Goal: Task Accomplishment & Management: Use online tool/utility

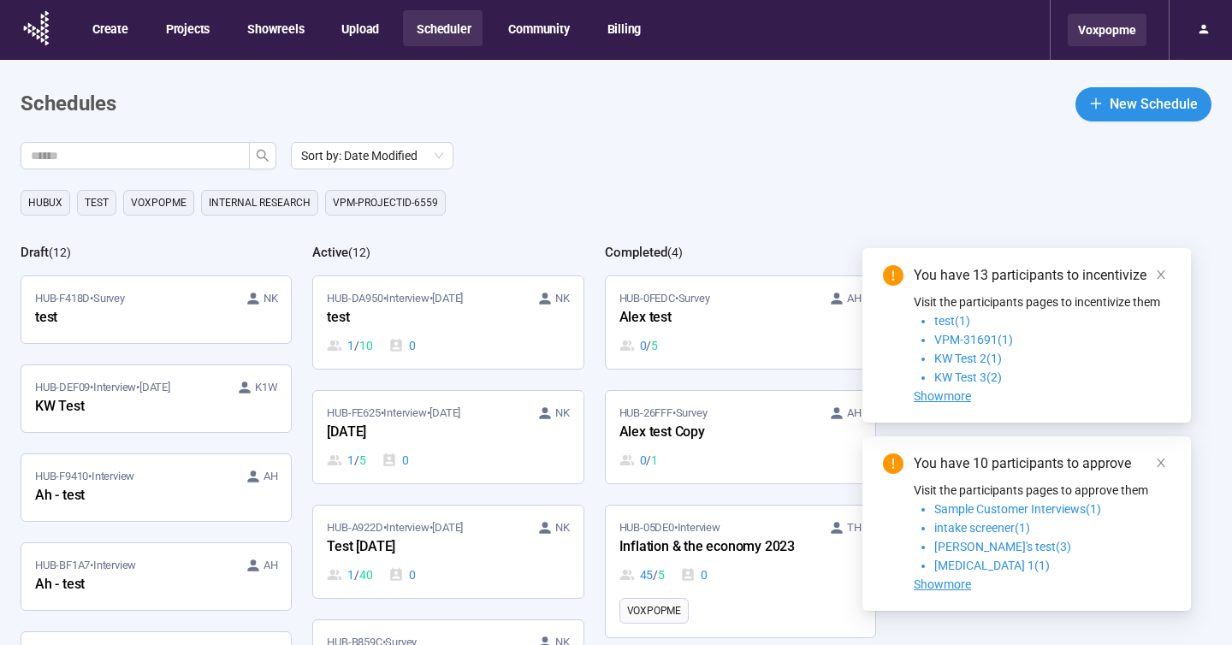
click at [1128, 29] on div "Voxpopme" at bounding box center [1107, 30] width 79 height 33
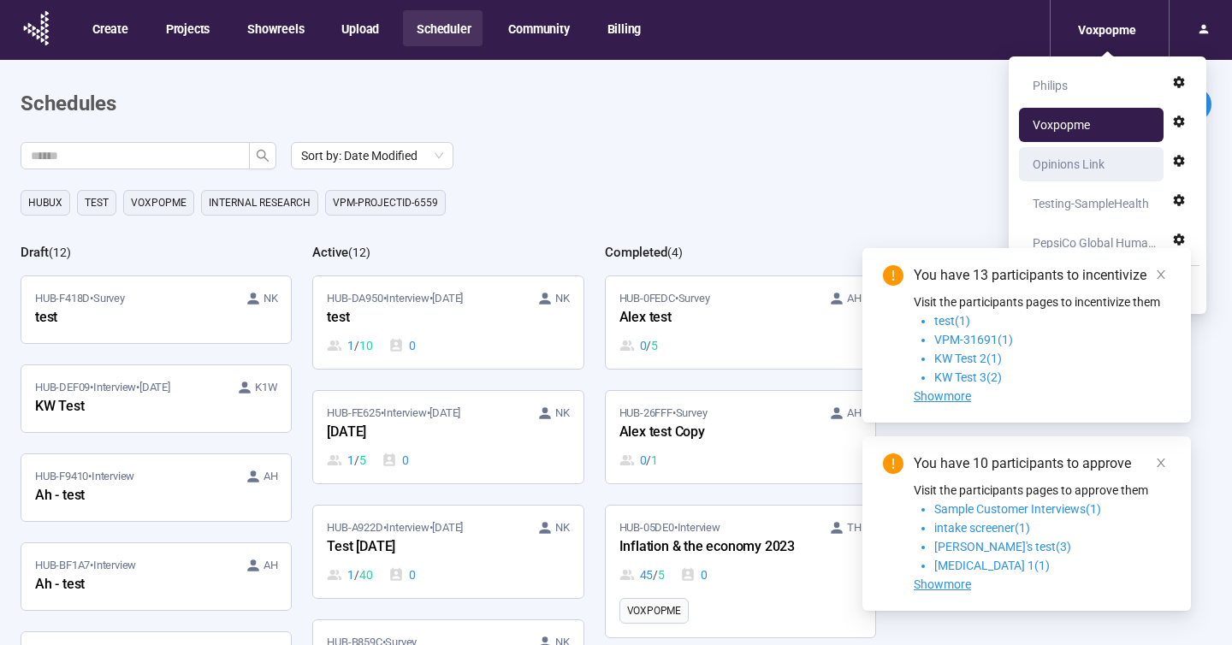
click at [1080, 162] on div "Opinions Link" at bounding box center [1069, 164] width 72 height 34
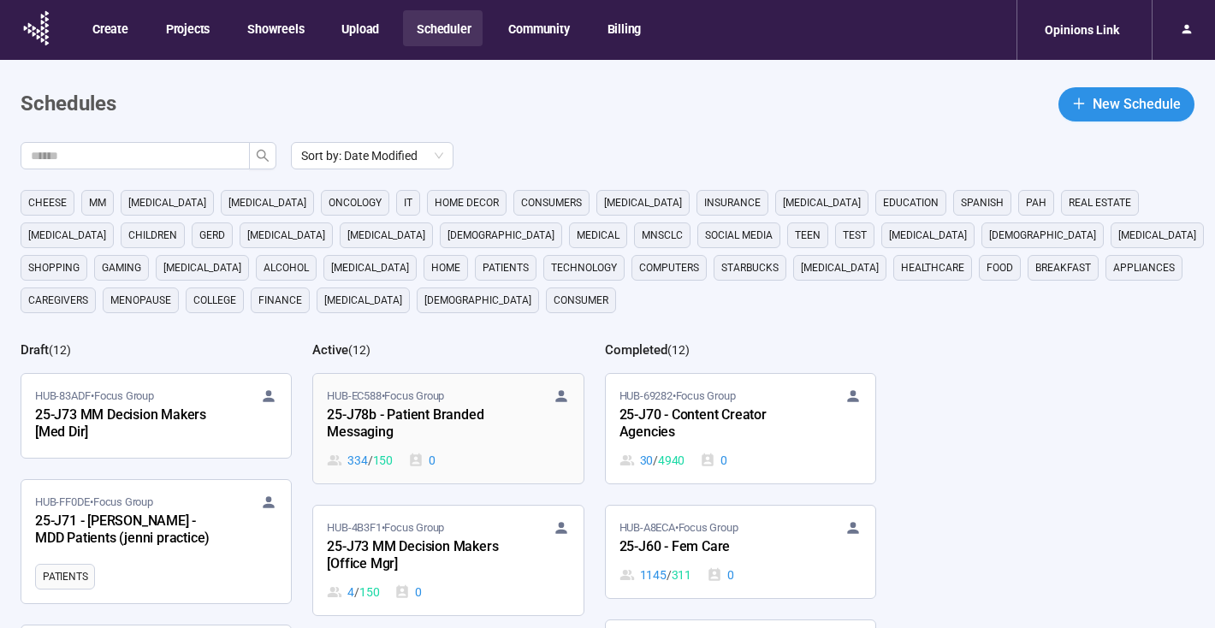
click at [472, 421] on div "25-J78b - Patient Branded Messaging" at bounding box center [421, 424] width 188 height 39
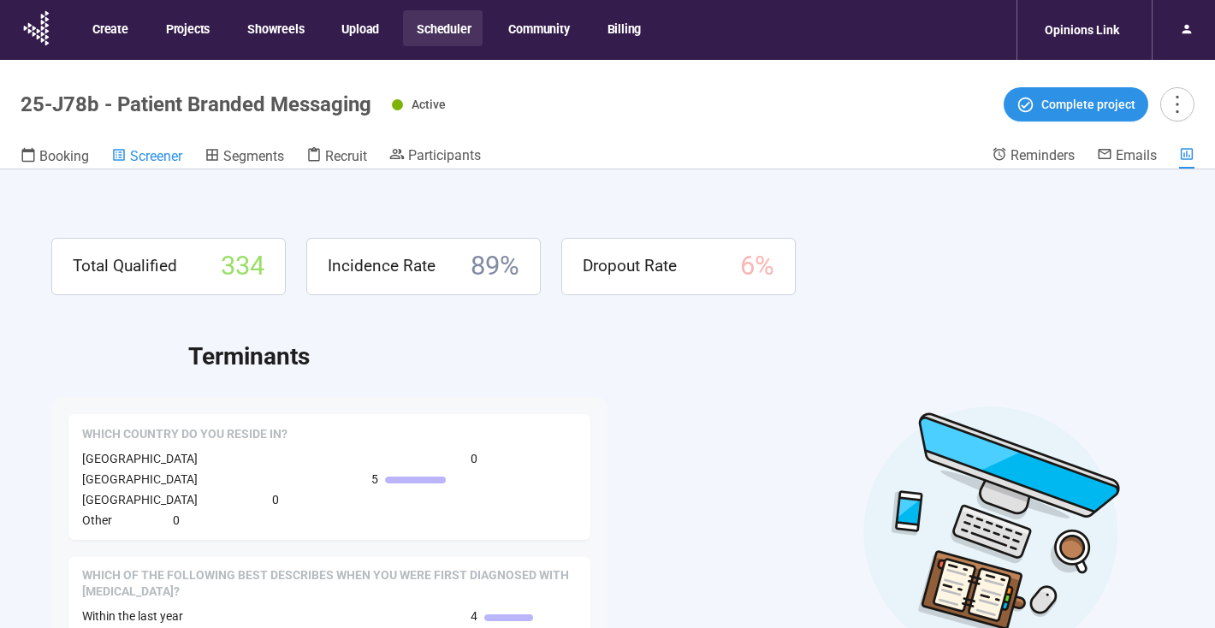
click at [159, 157] on span "Screener" at bounding box center [156, 156] width 52 height 16
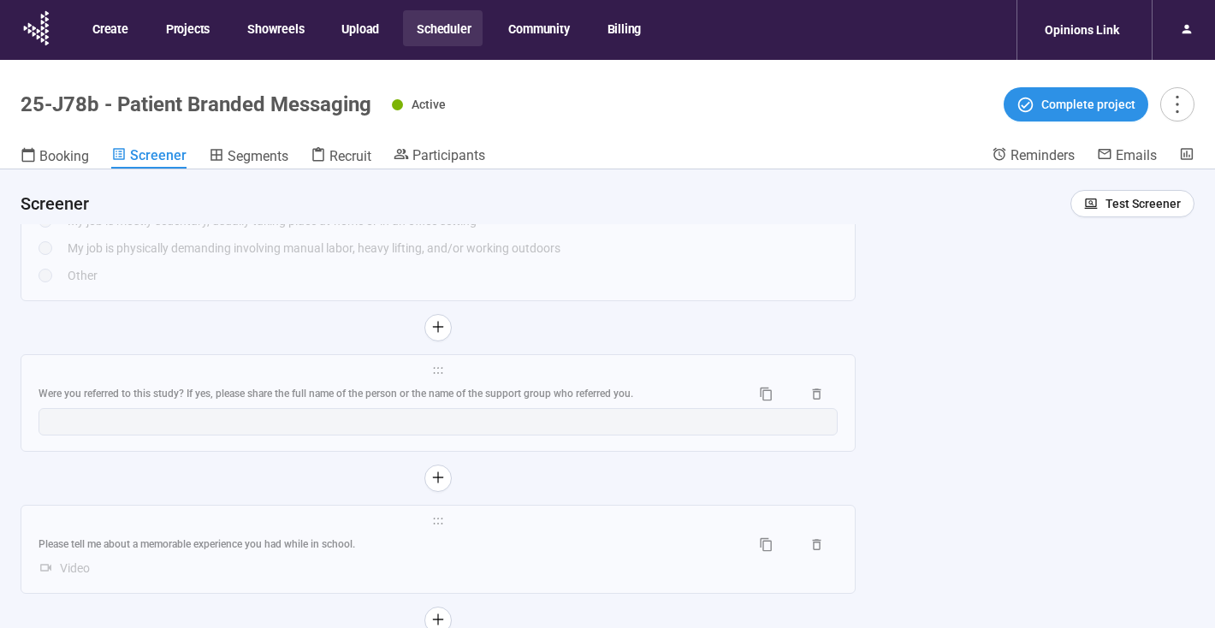
scroll to position [60, 0]
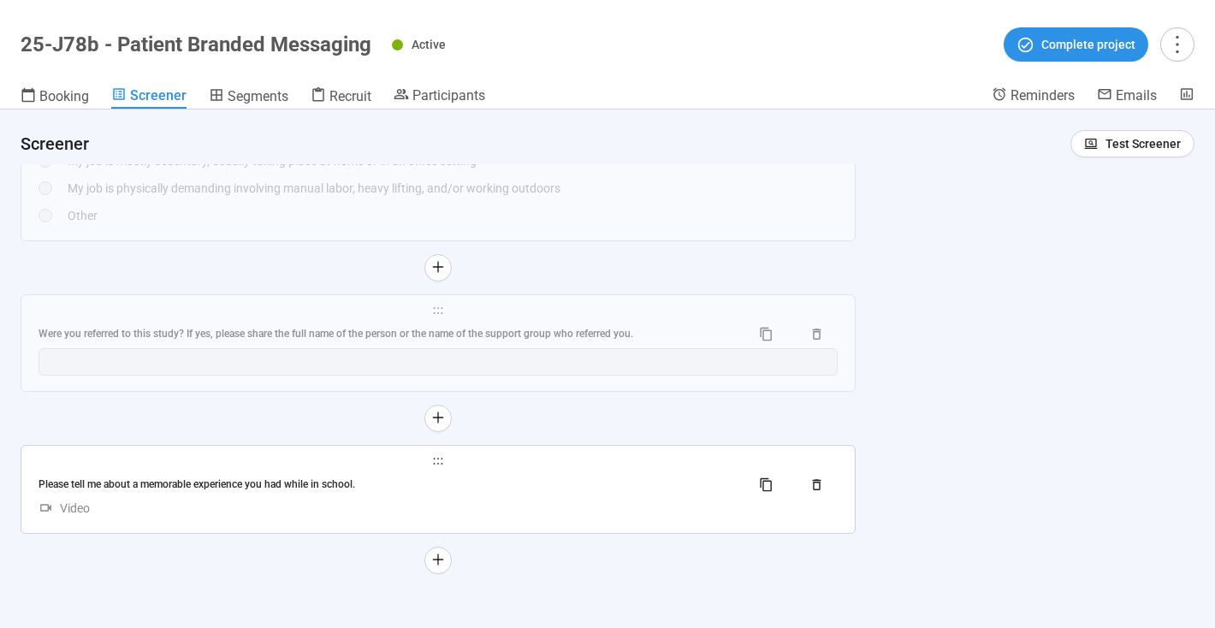
click at [525, 478] on div "Please tell me about a memorable experience you had while in school." at bounding box center [388, 485] width 698 height 16
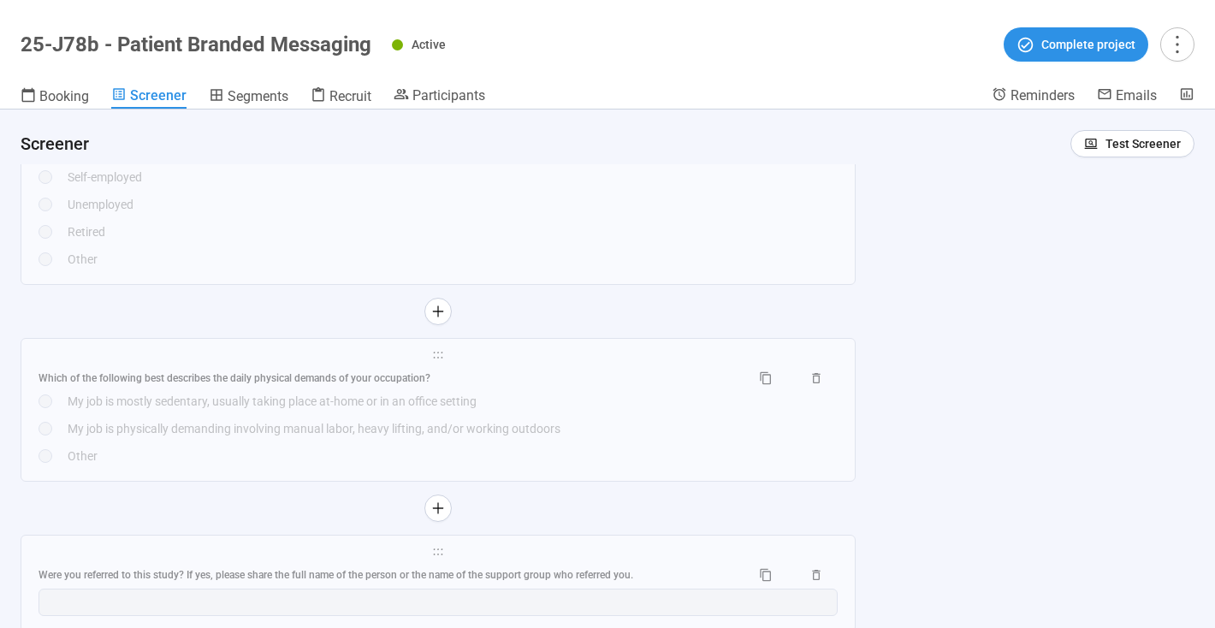
scroll to position [7367, 0]
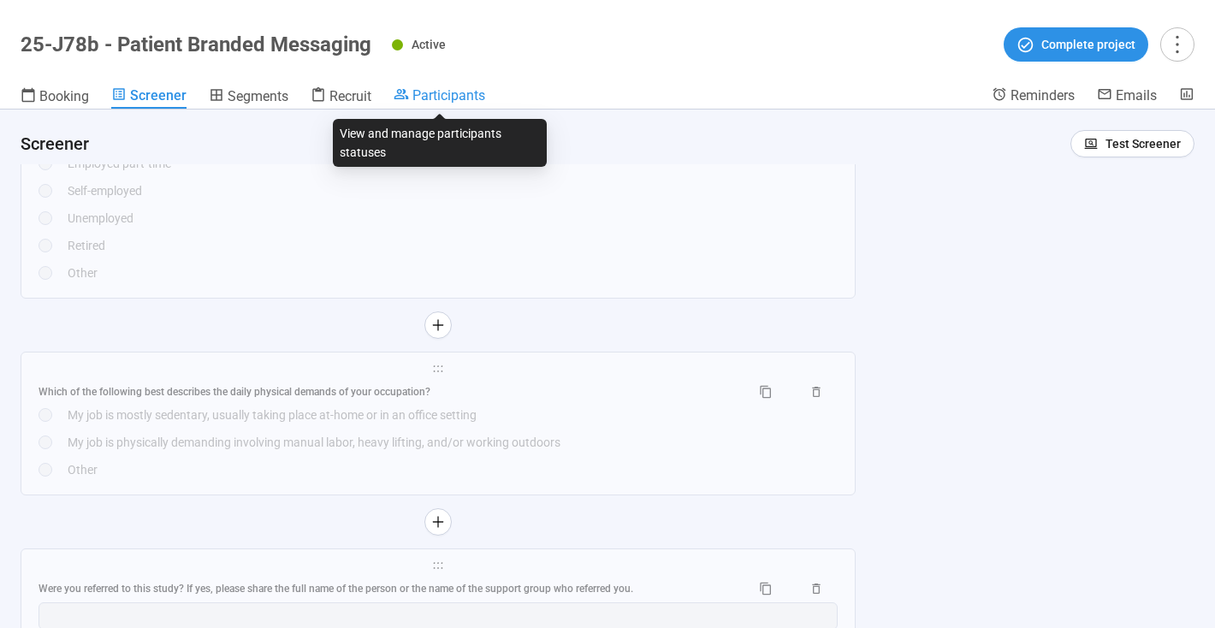
click at [444, 95] on span "Participants" at bounding box center [448, 95] width 73 height 16
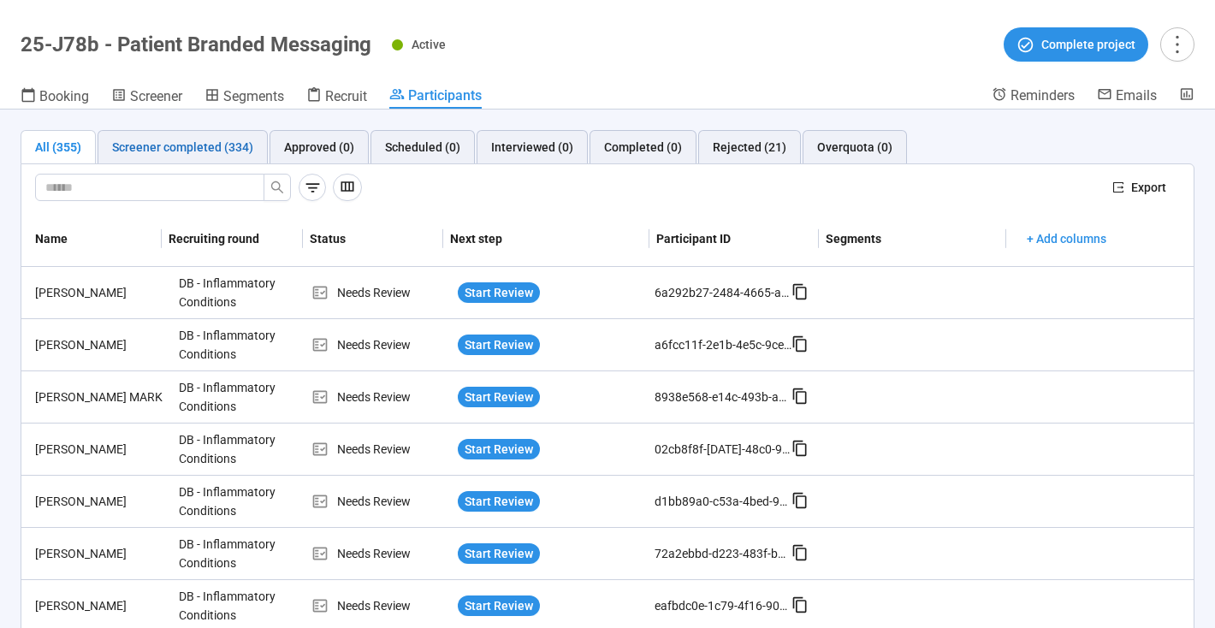
click at [179, 142] on div "Screener completed (334)" at bounding box center [182, 147] width 141 height 19
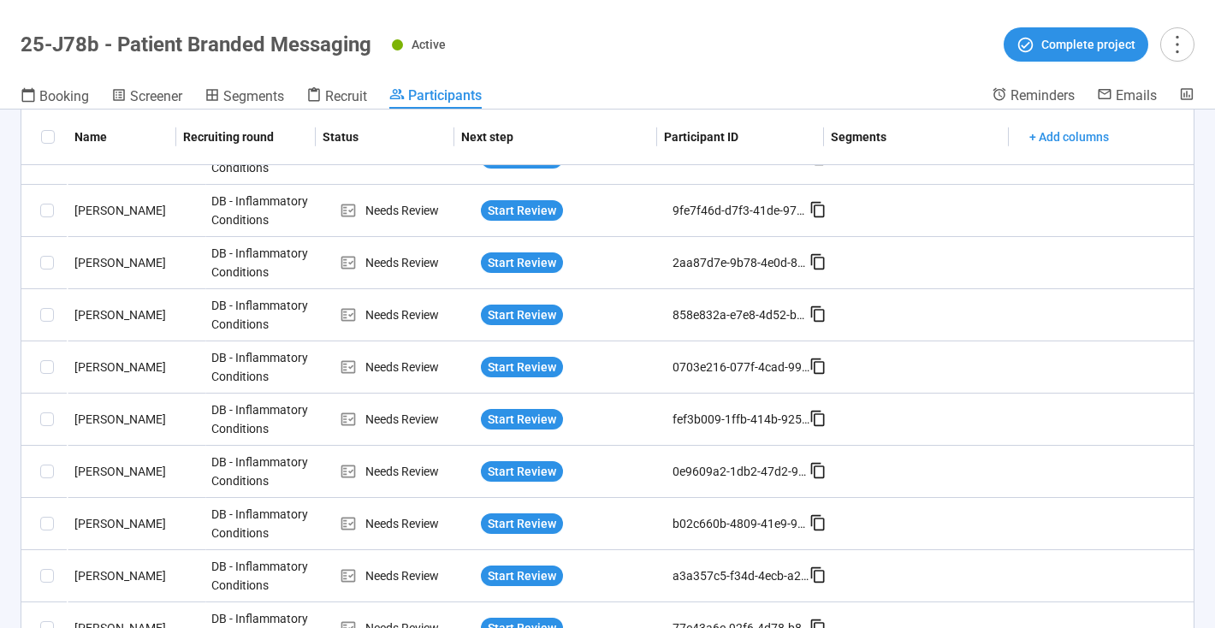
scroll to position [1261, 0]
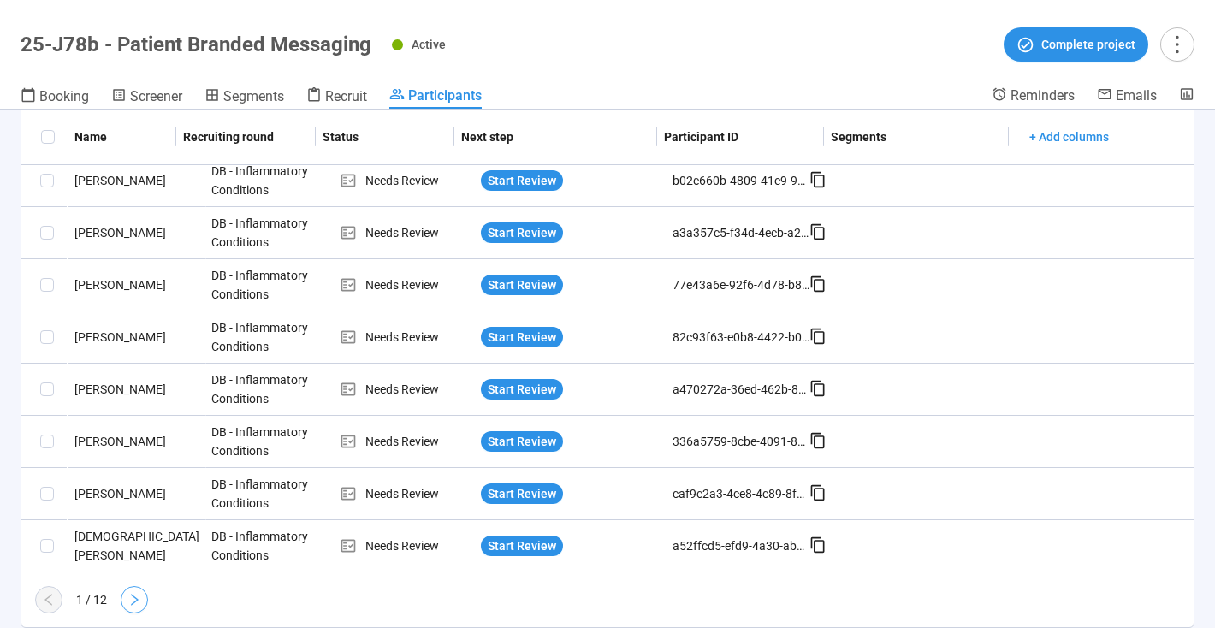
click at [136, 598] on icon "right" at bounding box center [135, 600] width 8 height 12
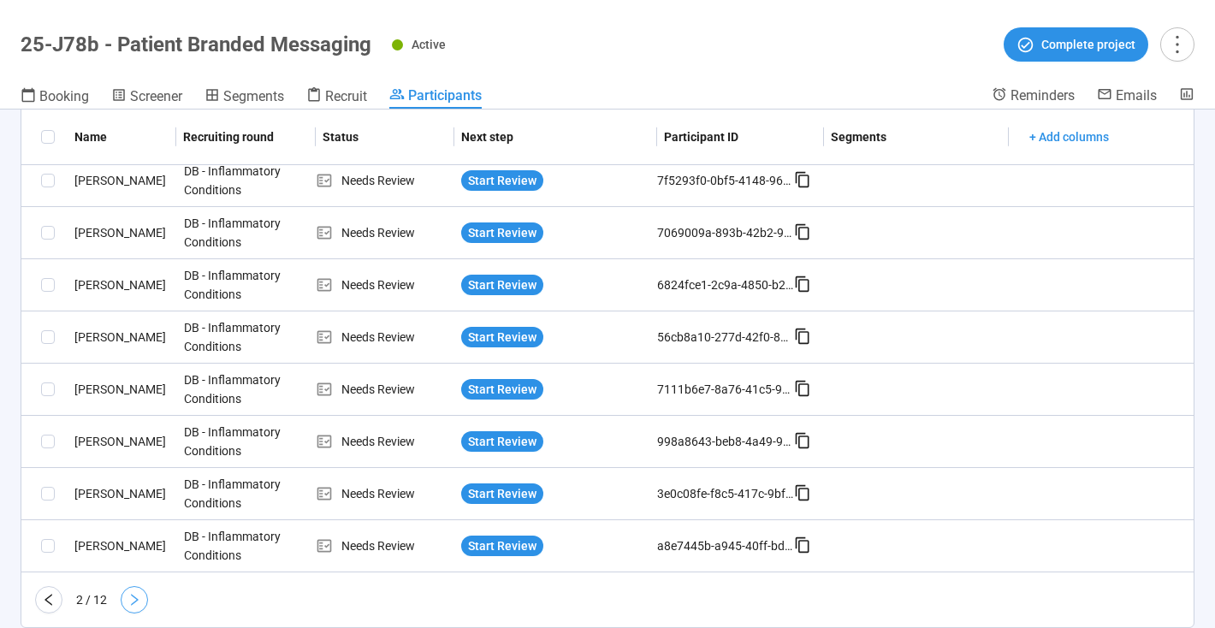
click at [136, 604] on icon "right" at bounding box center [135, 600] width 14 height 14
click at [134, 601] on icon "right" at bounding box center [135, 600] width 14 height 14
click at [134, 604] on icon "right" at bounding box center [135, 600] width 14 height 14
click at [134, 599] on icon "right" at bounding box center [135, 600] width 14 height 14
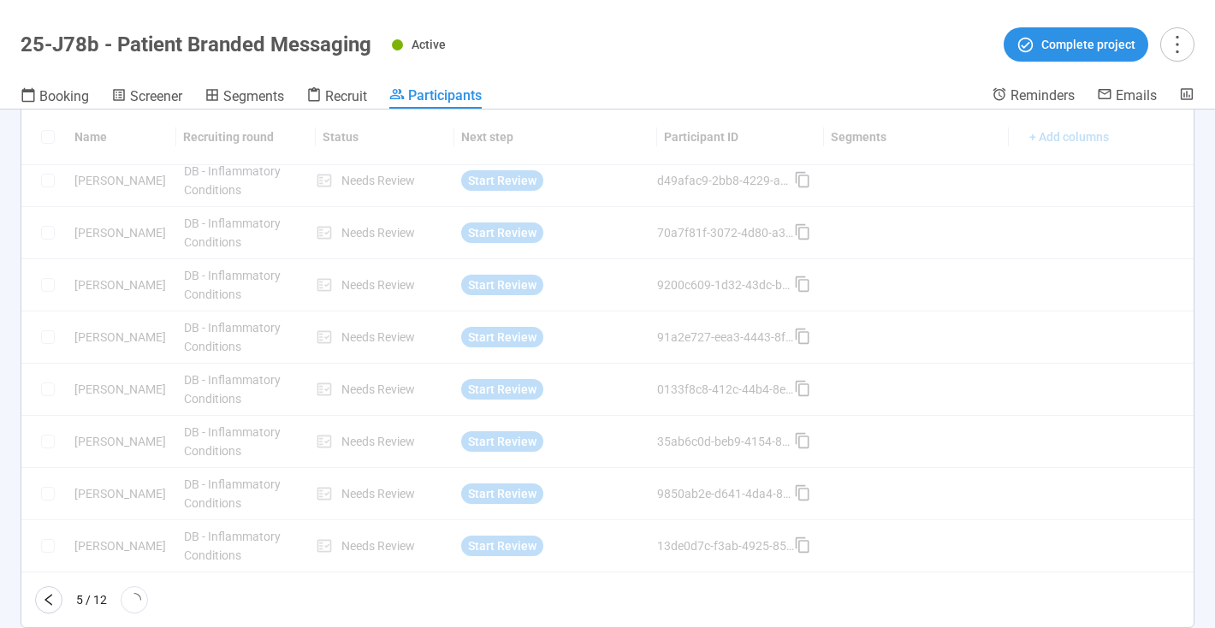
click at [134, 599] on icon "loading" at bounding box center [134, 599] width 18 height 18
click at [134, 599] on icon "loading" at bounding box center [135, 600] width 14 height 14
click at [134, 599] on icon "loading" at bounding box center [134, 599] width 15 height 15
click at [134, 599] on icon "loading" at bounding box center [135, 600] width 14 height 14
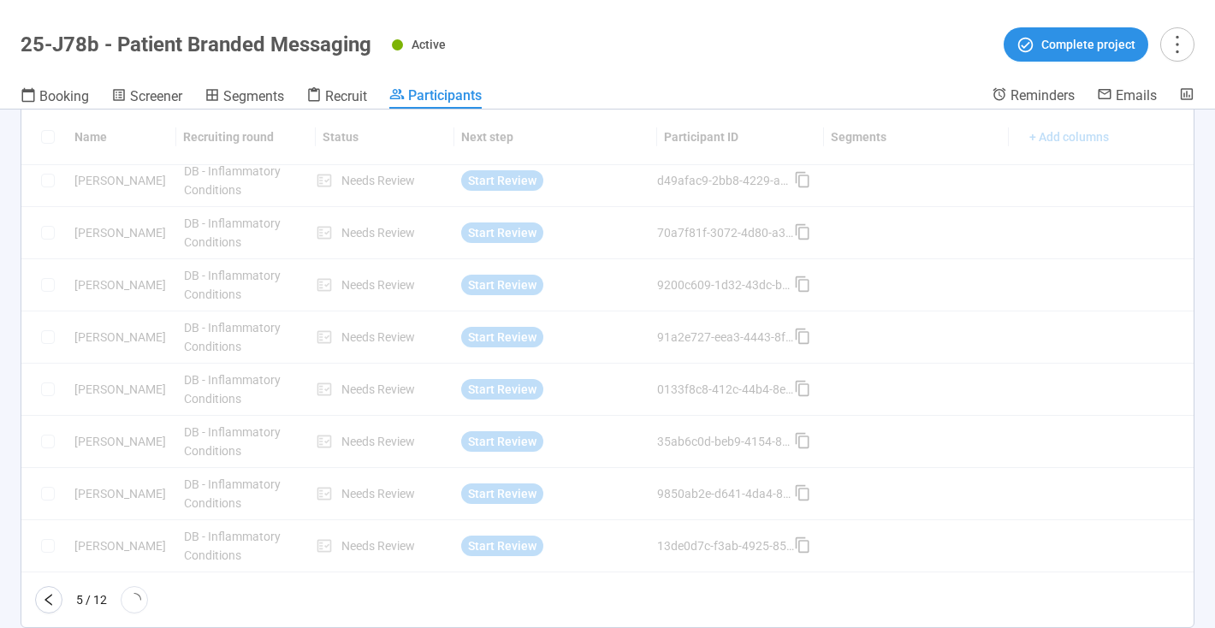
click at [134, 599] on icon "loading" at bounding box center [134, 599] width 15 height 15
click at [134, 599] on icon "loading" at bounding box center [135, 600] width 14 height 14
click at [134, 599] on icon "loading" at bounding box center [135, 599] width 16 height 16
click at [134, 599] on icon "loading" at bounding box center [134, 599] width 15 height 15
click at [134, 599] on icon "loading" at bounding box center [135, 600] width 14 height 14
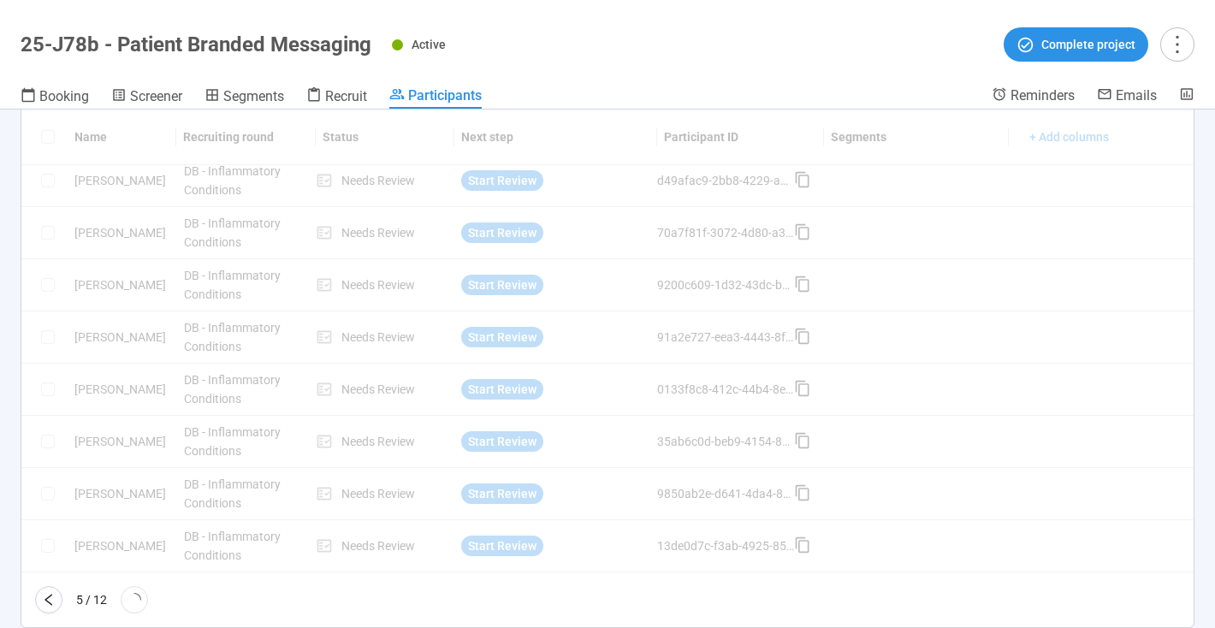
click at [134, 599] on icon "loading" at bounding box center [135, 600] width 14 height 14
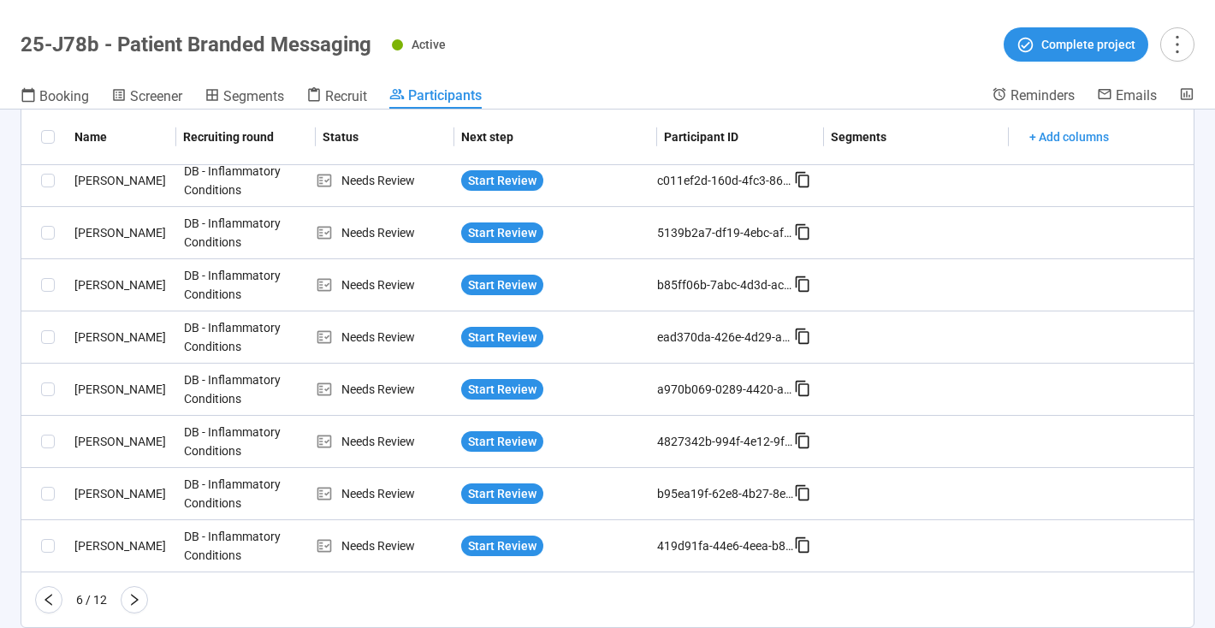
click at [134, 599] on icon "right" at bounding box center [135, 600] width 14 height 14
click at [130, 602] on icon "right" at bounding box center [135, 600] width 14 height 14
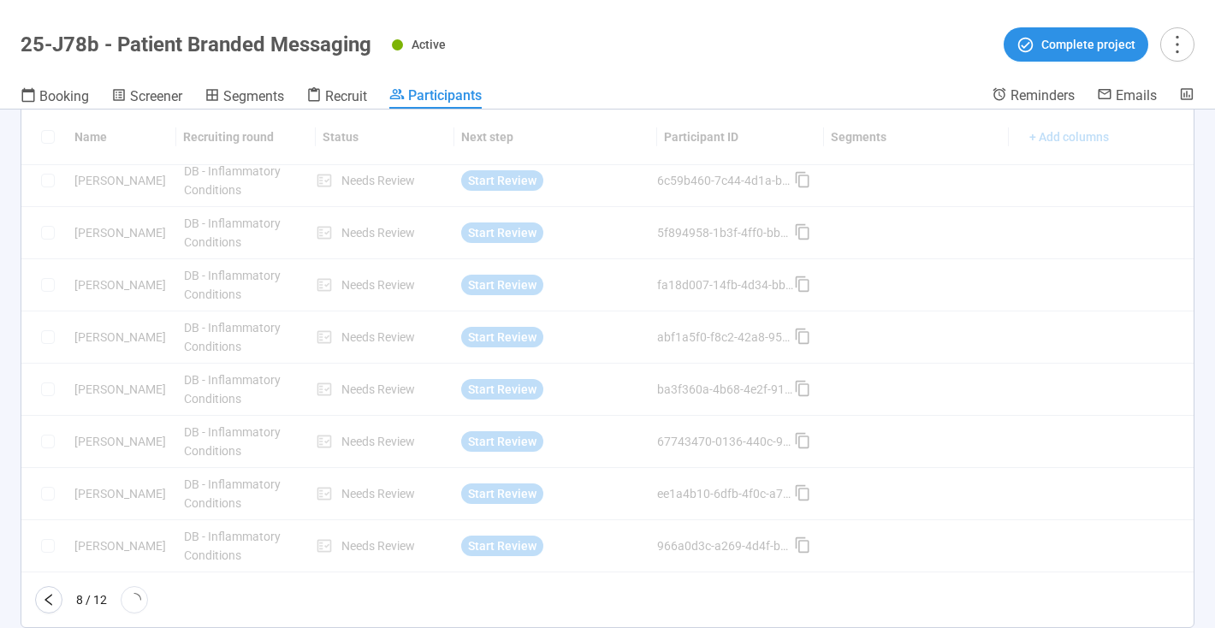
click at [130, 602] on icon "loading" at bounding box center [135, 599] width 16 height 16
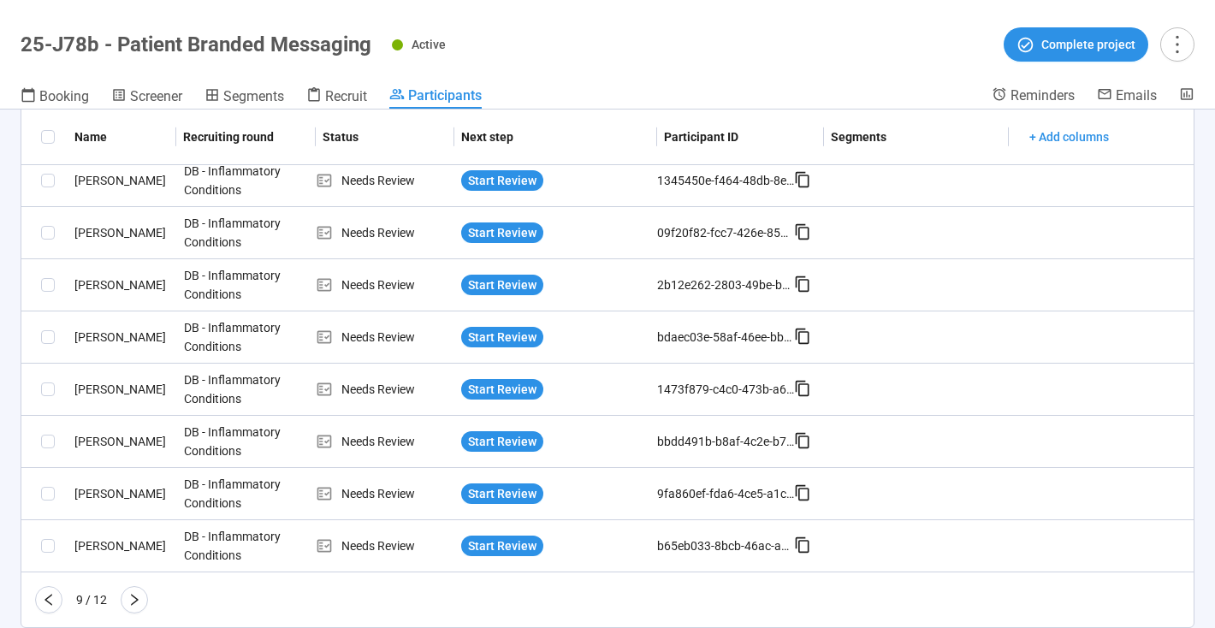
click at [130, 602] on icon "right" at bounding box center [135, 600] width 14 height 14
click at [130, 602] on button "button" at bounding box center [141, 599] width 27 height 27
click at [139, 599] on icon "right" at bounding box center [141, 600] width 14 height 14
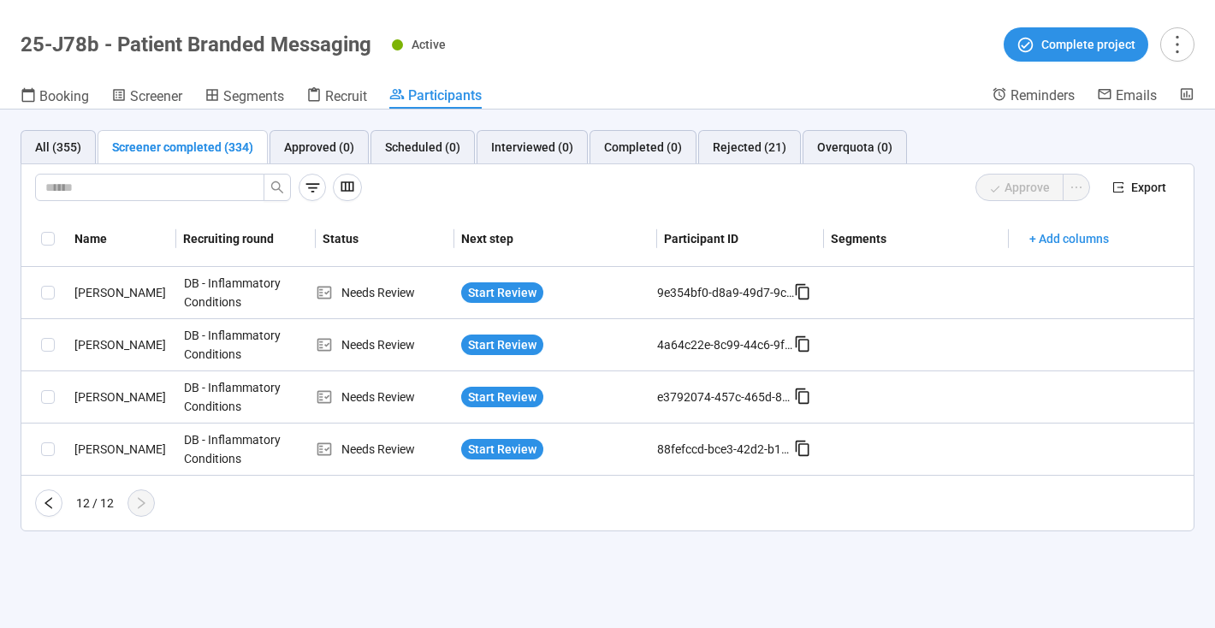
scroll to position [0, 0]
click at [748, 149] on div "Rejected (21)" at bounding box center [750, 147] width 74 height 19
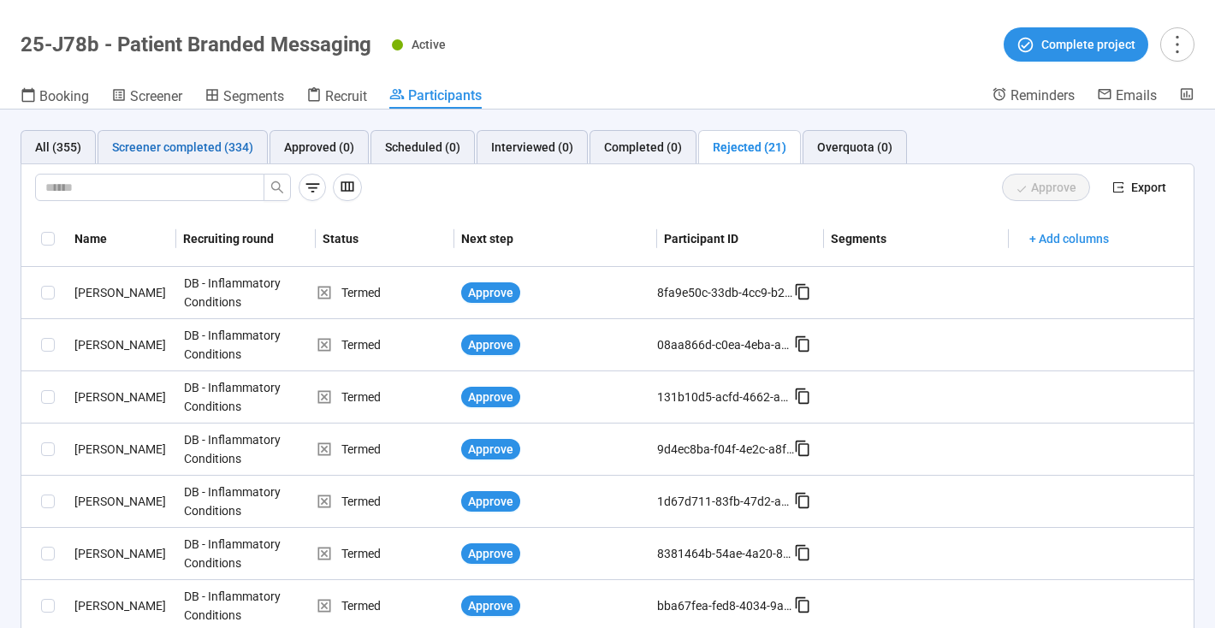
click at [173, 148] on div "Screener completed (334)" at bounding box center [182, 147] width 141 height 19
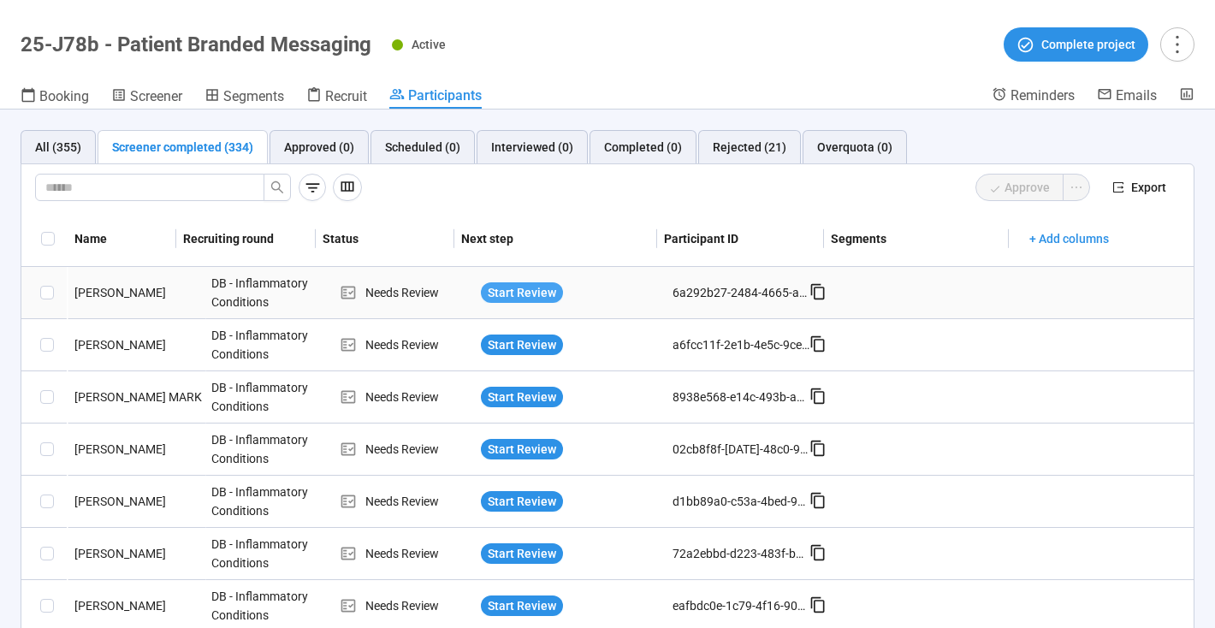
click at [526, 292] on span "Start Review" at bounding box center [522, 292] width 68 height 19
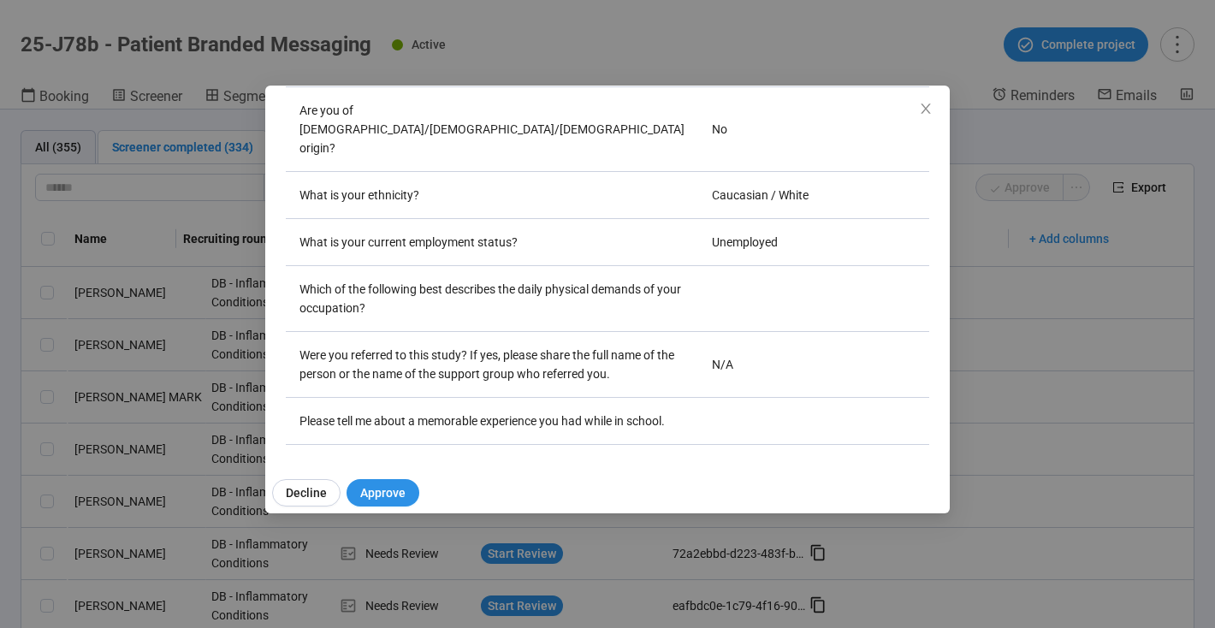
scroll to position [2689, 0]
click at [928, 110] on icon "close" at bounding box center [925, 109] width 9 height 10
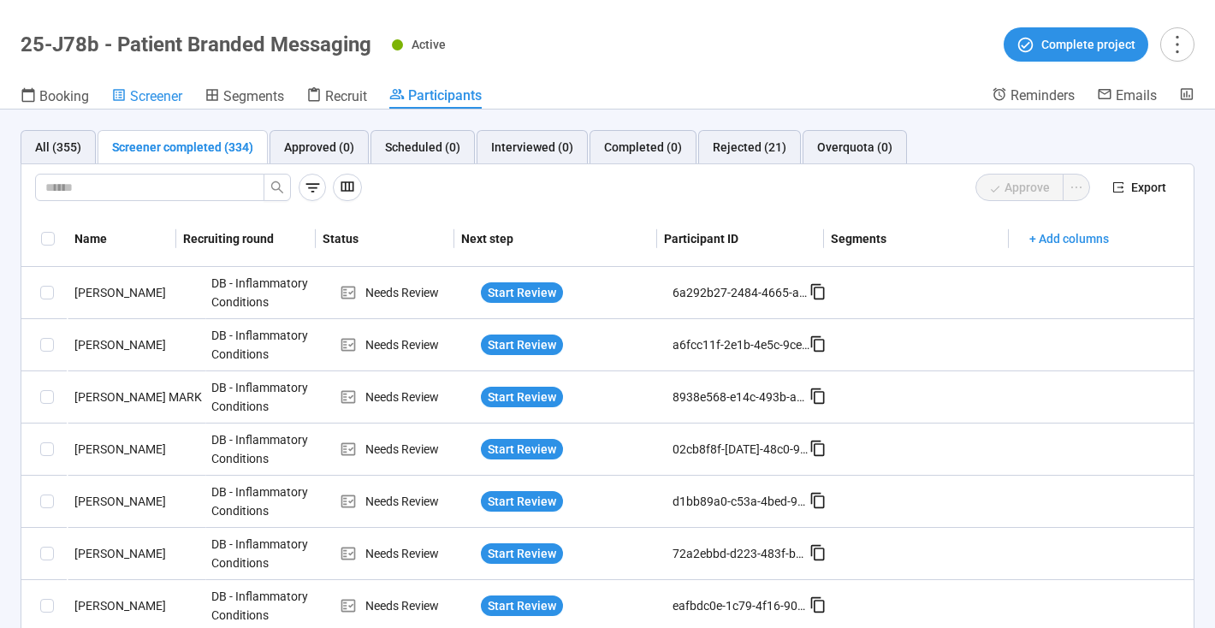
click at [157, 96] on span "Screener" at bounding box center [156, 96] width 52 height 16
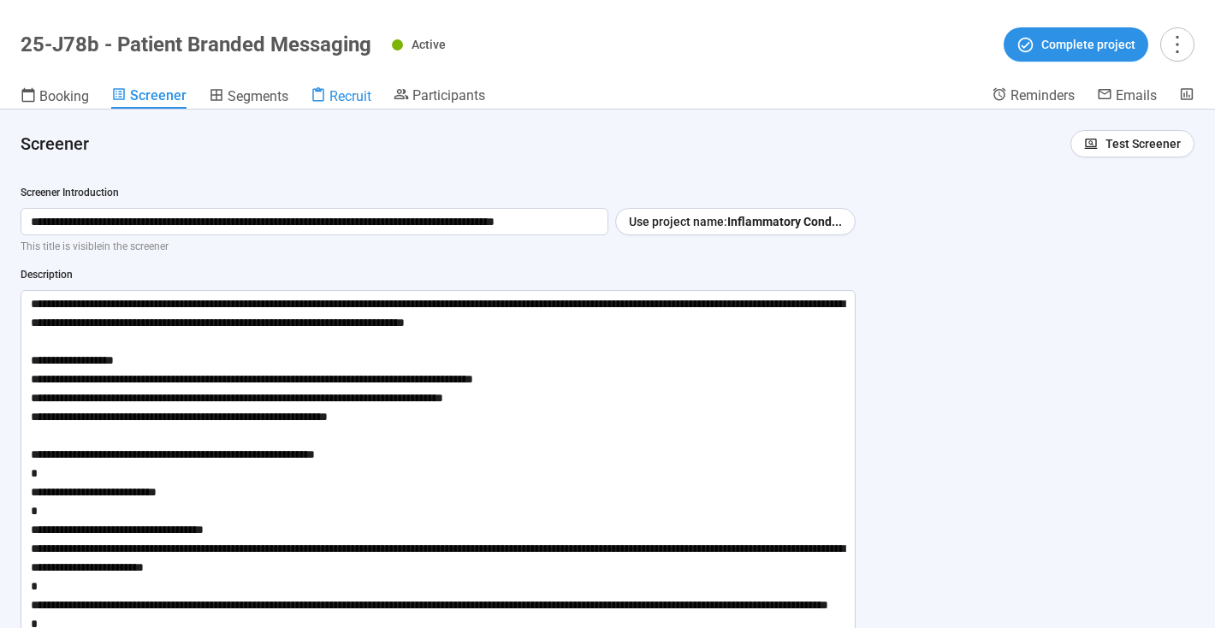
click at [334, 96] on span "Recruit" at bounding box center [350, 96] width 42 height 16
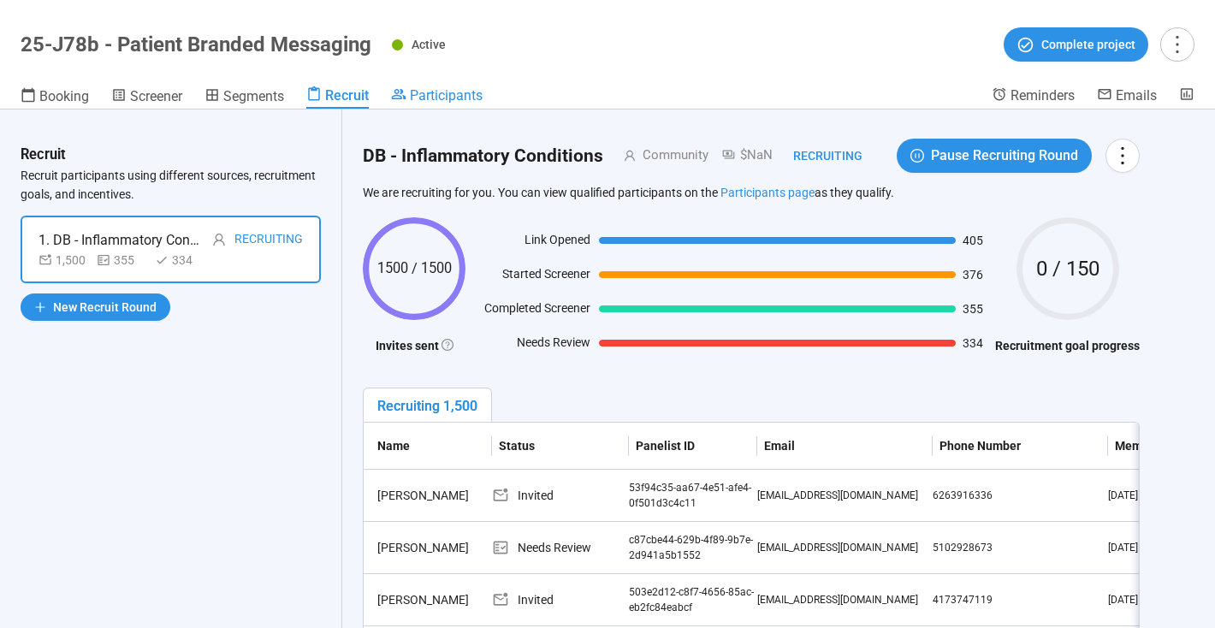
click at [441, 100] on span "Participants" at bounding box center [446, 95] width 73 height 16
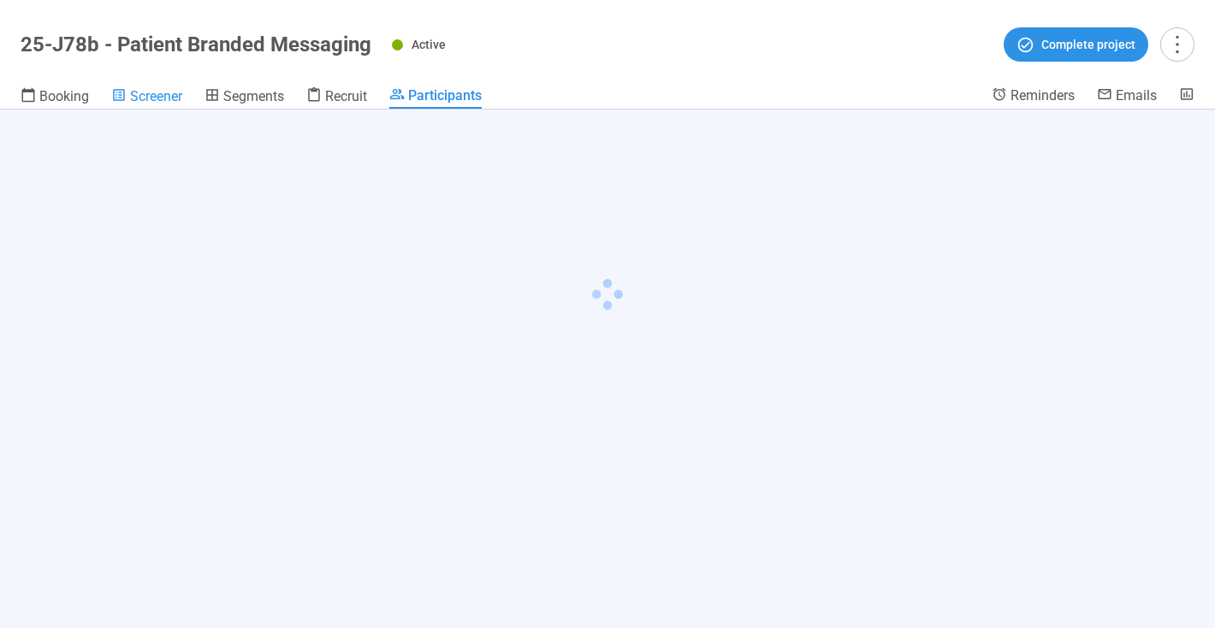
click at [151, 97] on span "Screener" at bounding box center [156, 96] width 52 height 16
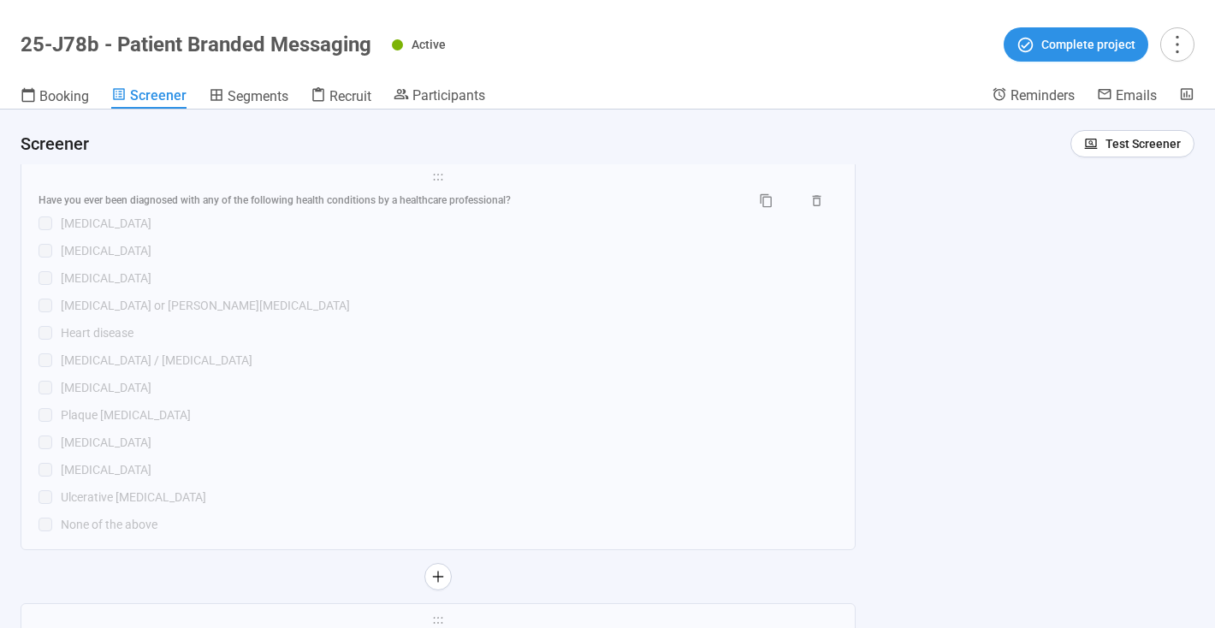
scroll to position [4132, 0]
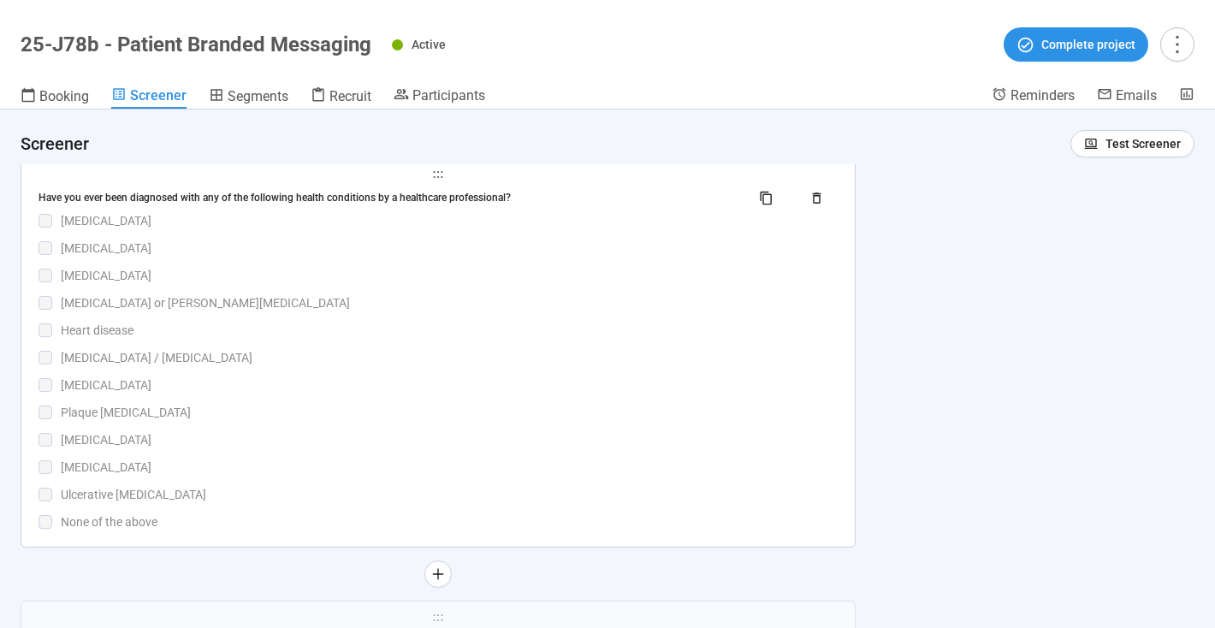
click at [519, 284] on div "[MEDICAL_DATA]" at bounding box center [449, 275] width 777 height 19
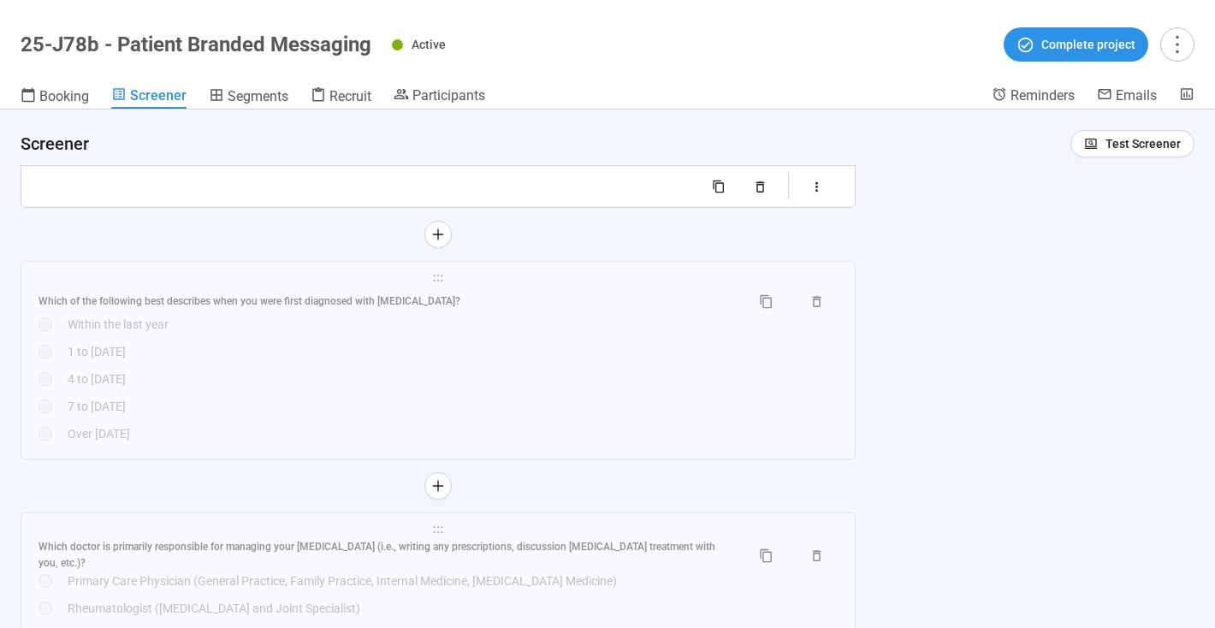
scroll to position [5032, 0]
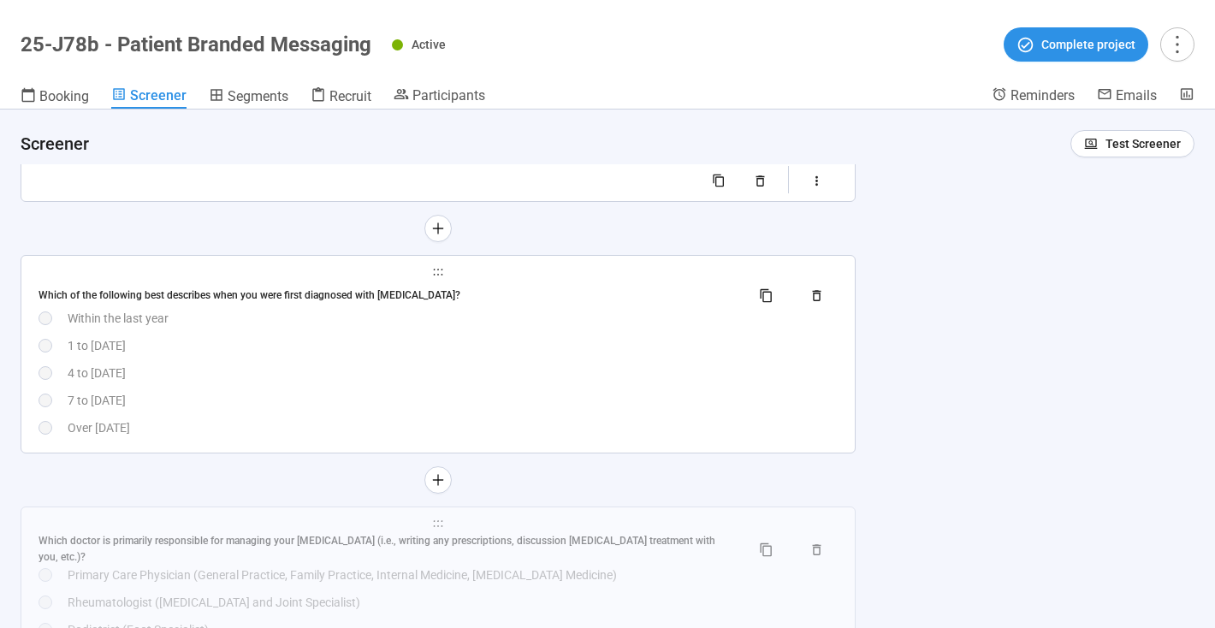
click at [531, 326] on div "Within the last year" at bounding box center [453, 318] width 770 height 19
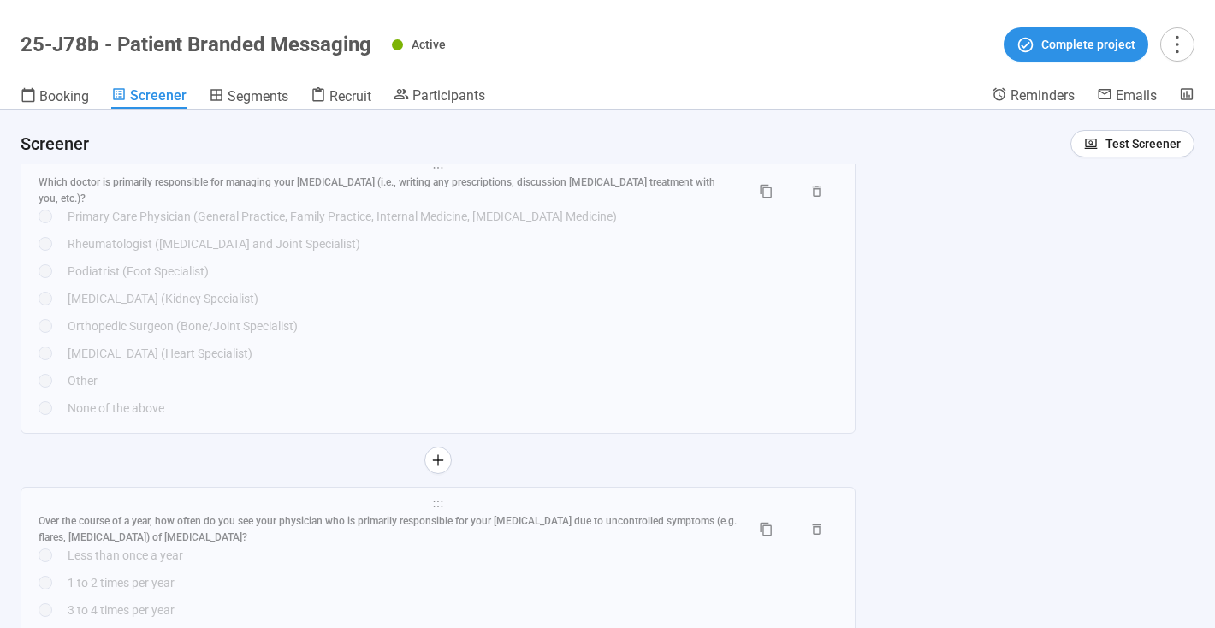
scroll to position [5284, 0]
click at [531, 326] on div "Orthopedic Surgeon (Bone/Joint Specialist)" at bounding box center [453, 324] width 770 height 19
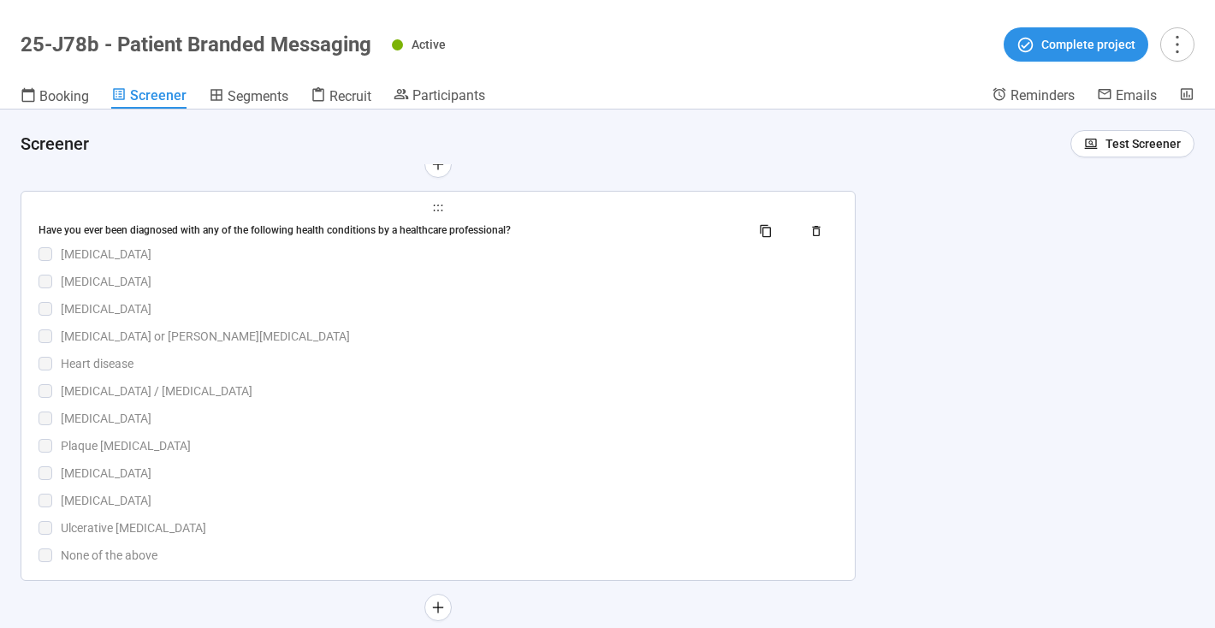
scroll to position [3785, 0]
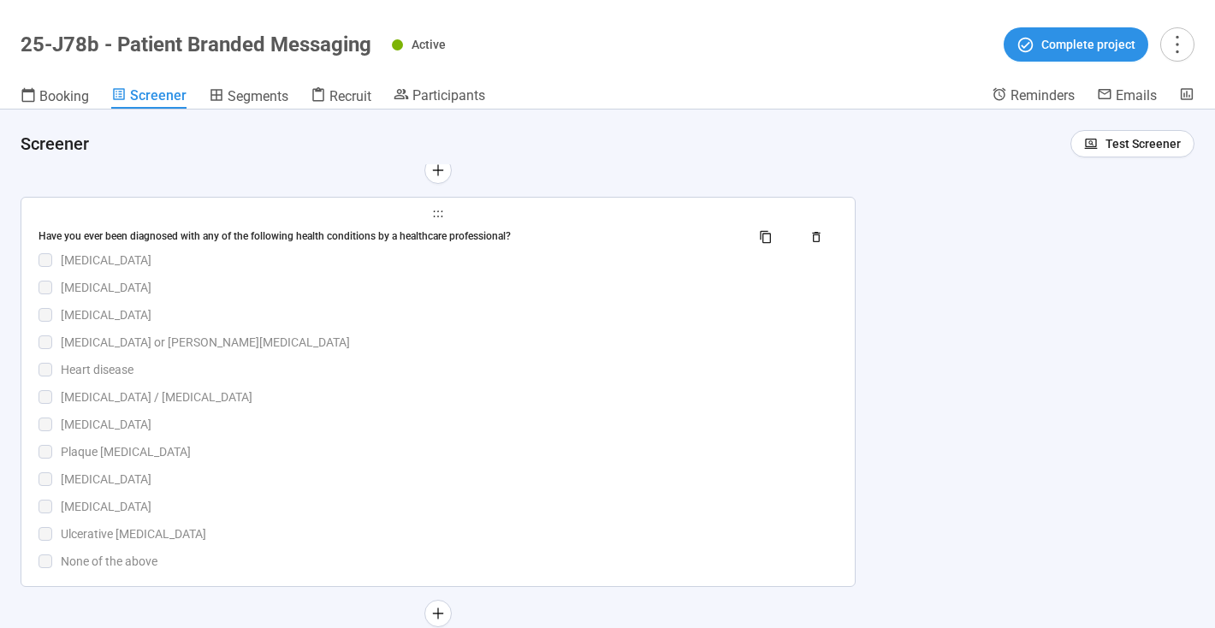
click at [398, 365] on div "Have you ever been diagnosed with any of the following health conditions by a h…" at bounding box center [438, 396] width 799 height 347
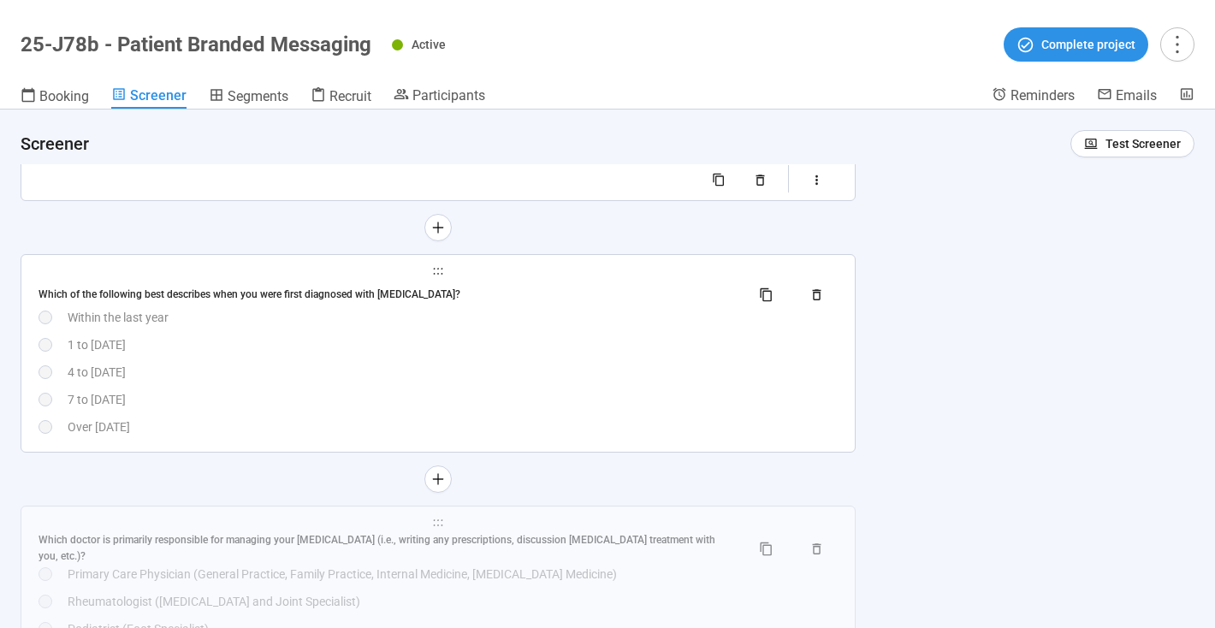
scroll to position [5029, 0]
click at [401, 377] on div "Which of the following best describes when you were first diagnosed with [MEDIC…" at bounding box center [438, 363] width 799 height 156
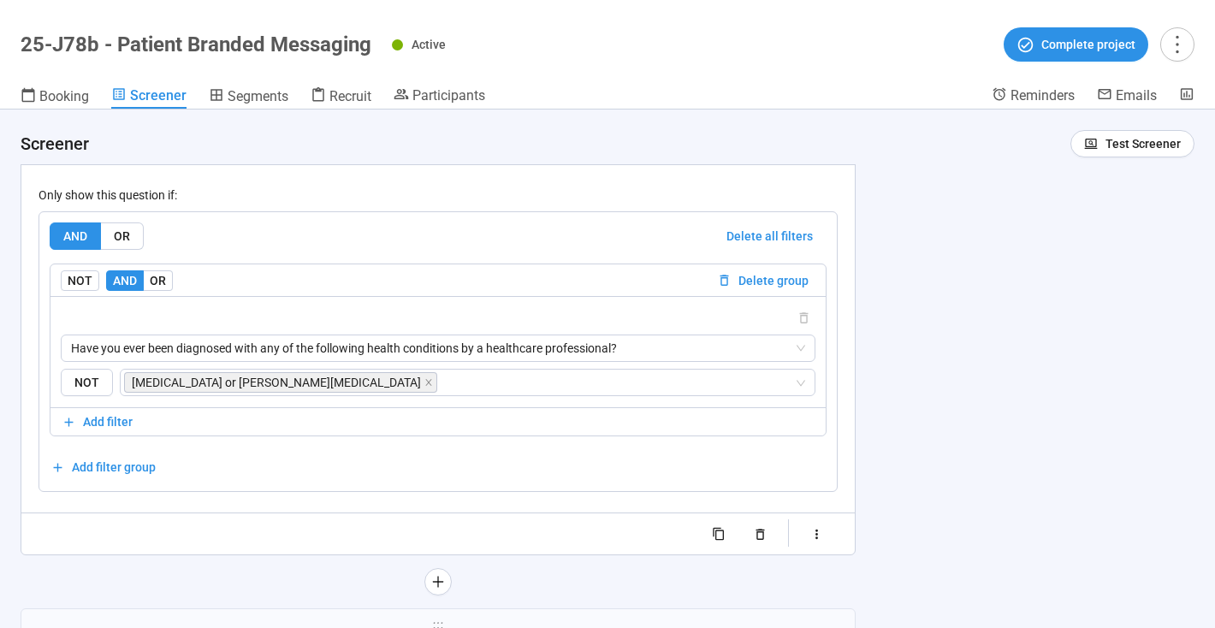
scroll to position [4823, 0]
click at [72, 289] on span "NOT" at bounding box center [80, 279] width 39 height 21
click at [89, 393] on span "NOT" at bounding box center [87, 381] width 52 height 28
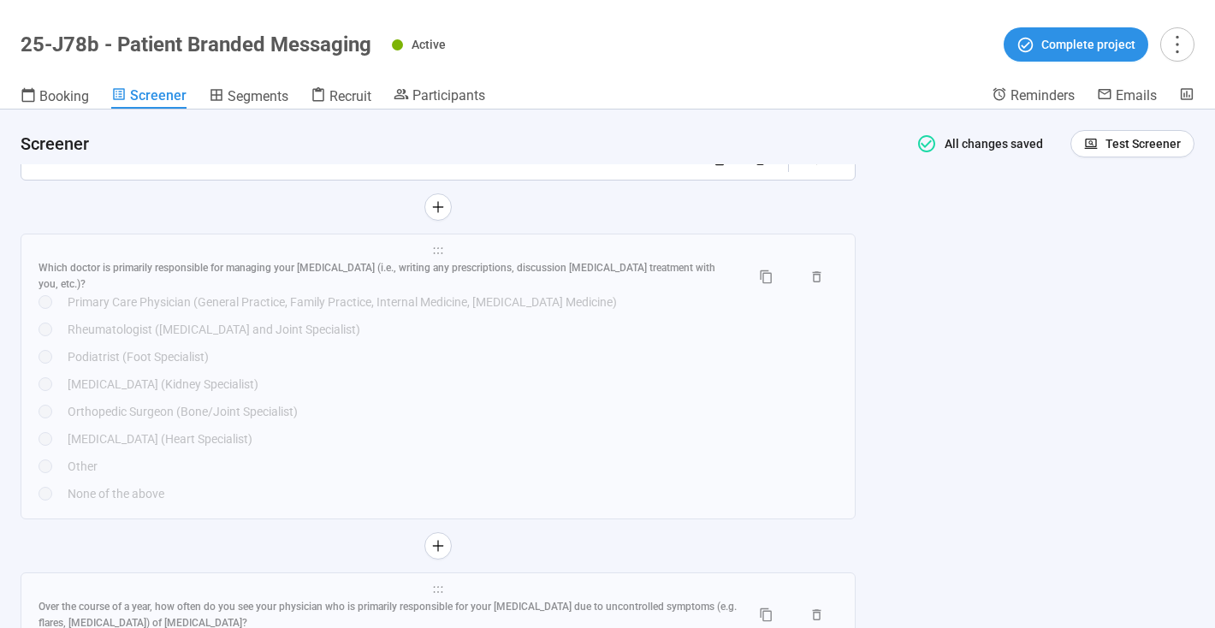
scroll to position [5199, 0]
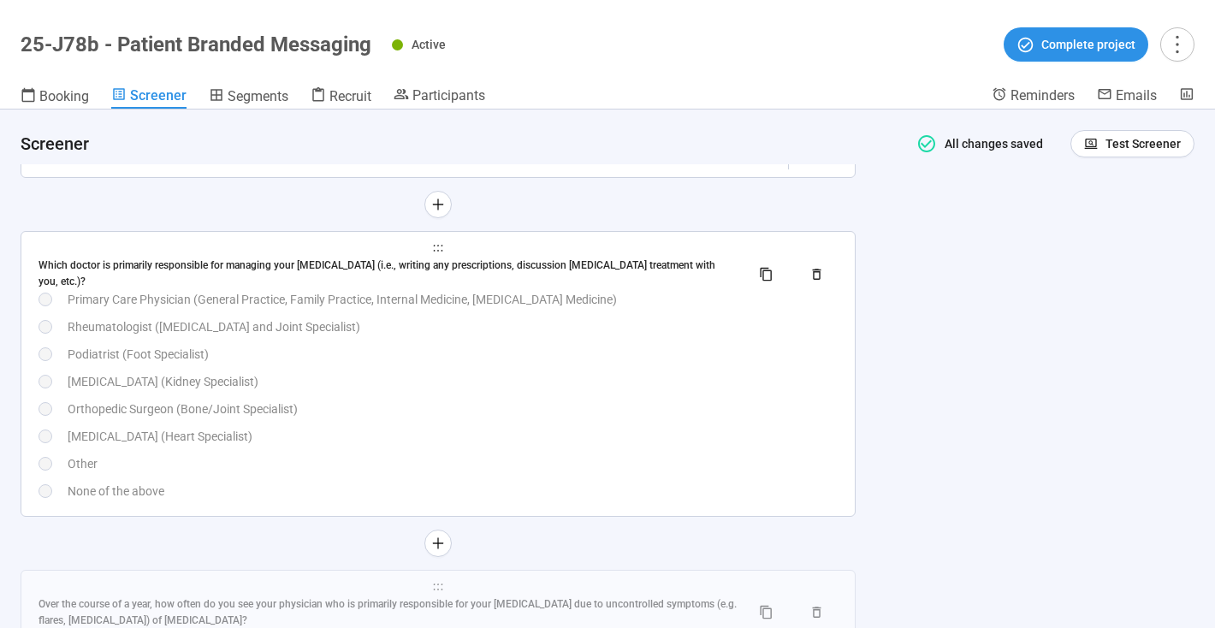
click at [496, 391] on div "[MEDICAL_DATA] (Kidney Specialist)" at bounding box center [453, 381] width 770 height 19
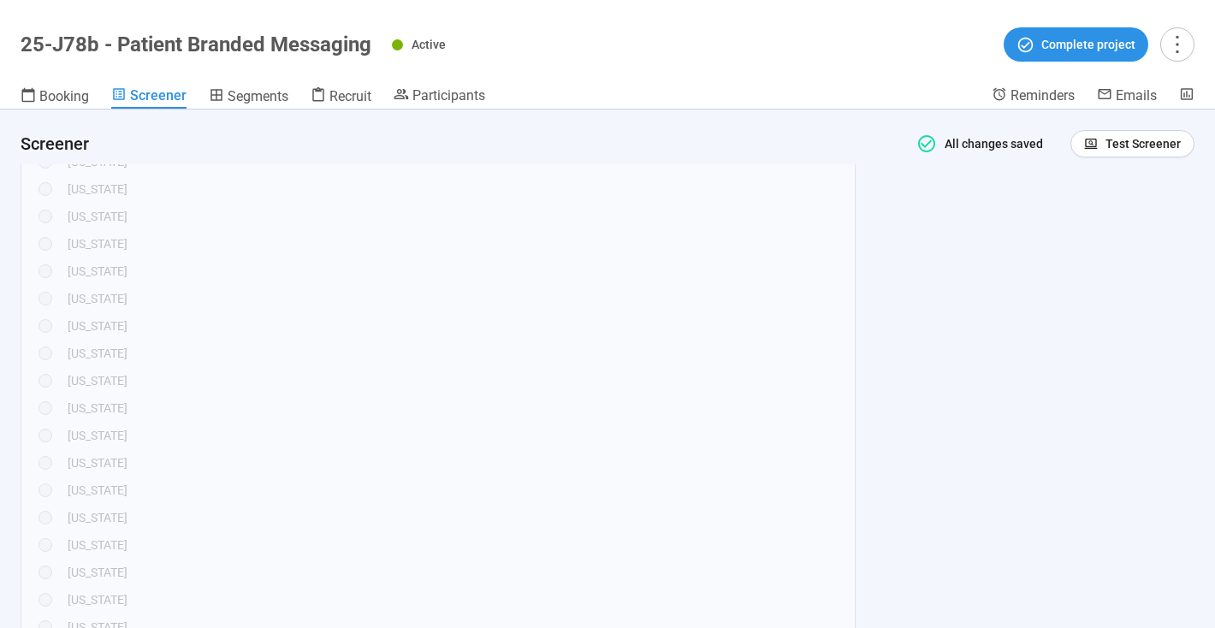
scroll to position [1572, 0]
